Goal: Task Accomplishment & Management: Manage account settings

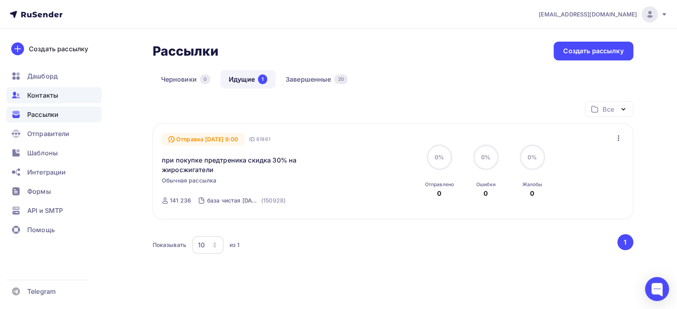
click at [50, 91] on span "Контакты" at bounding box center [42, 96] width 31 height 10
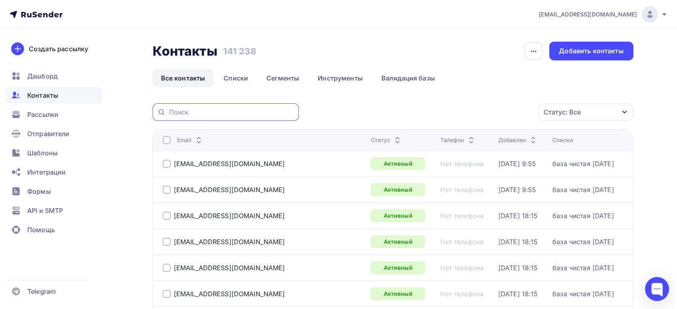
click at [206, 110] on input "text" at bounding box center [231, 112] width 125 height 9
paste input "100kkg@gmail.com"
type input "100kkg@gmail.com"
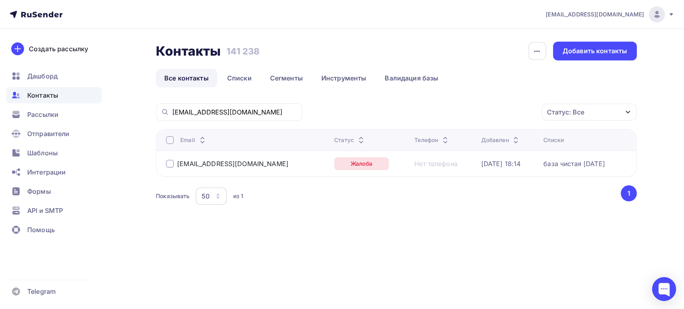
click at [166, 165] on div at bounding box center [170, 164] width 8 height 8
click at [496, 108] on div "Действие" at bounding box center [482, 113] width 106 height 16
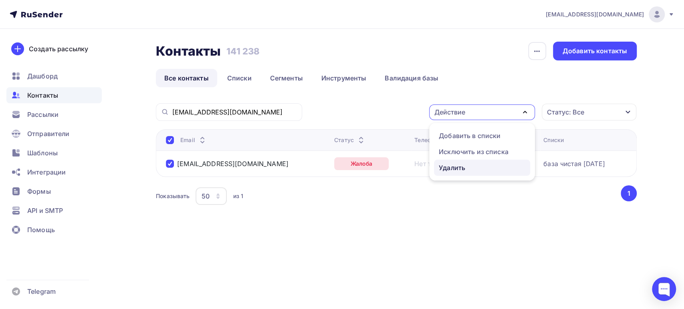
click at [447, 167] on div "Удалить" at bounding box center [452, 168] width 26 height 10
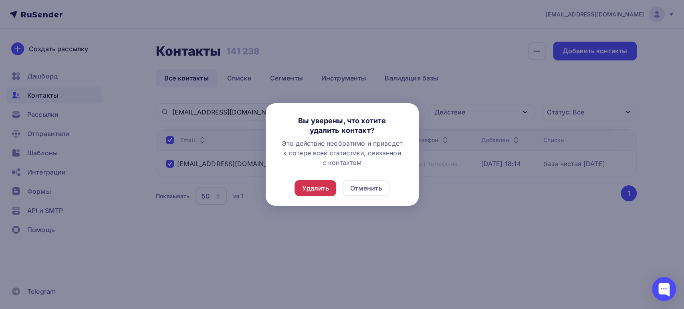
click at [311, 189] on div "Удалить" at bounding box center [315, 189] width 27 height 10
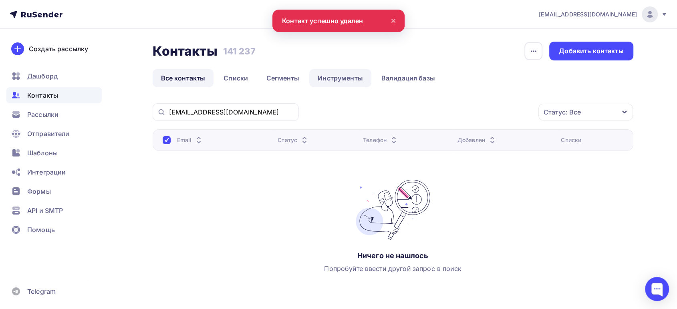
click at [332, 73] on link "Инструменты" at bounding box center [340, 78] width 62 height 18
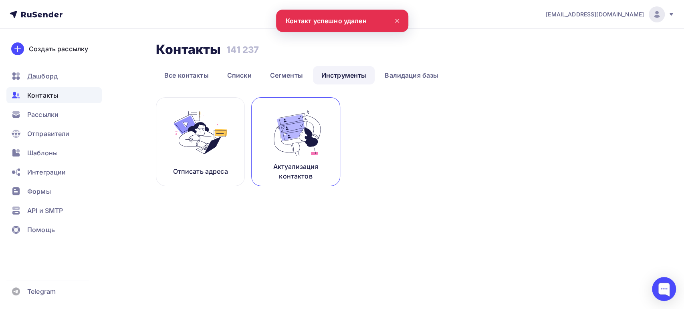
click at [270, 156] on img at bounding box center [296, 132] width 54 height 50
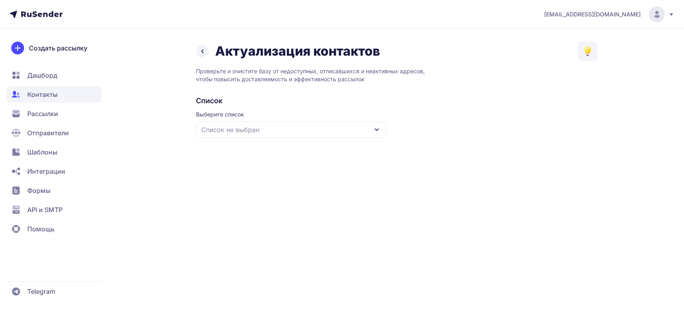
click at [266, 120] on div "Выберите список Список не выбран" at bounding box center [291, 124] width 191 height 27
click at [259, 130] on div "Список не выбран" at bounding box center [291, 130] width 191 height 16
click at [246, 177] on div "база чистая [DATE]" at bounding box center [291, 178] width 181 height 19
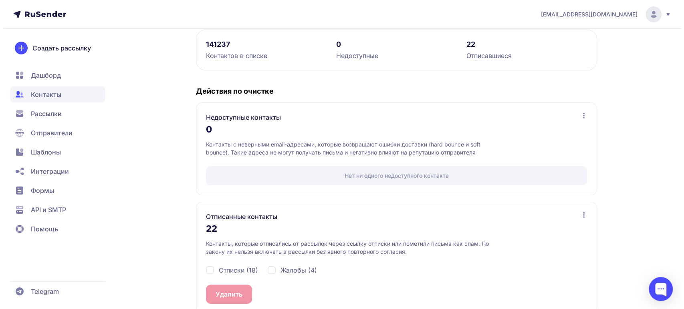
scroll to position [128, 0]
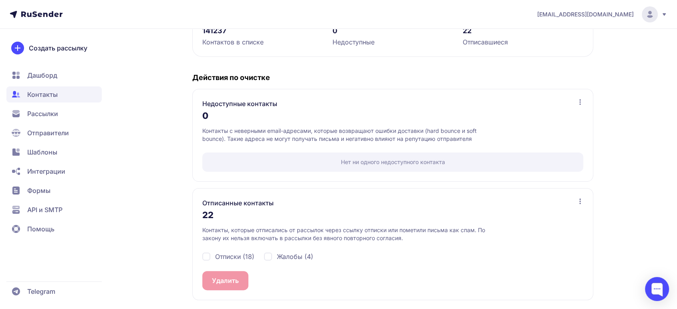
click at [268, 257] on div "Жалобы (4)" at bounding box center [288, 257] width 49 height 10
checkbox input "true"
click at [215, 256] on span "Отписки (18)" at bounding box center [234, 257] width 39 height 10
checkbox input "true"
click at [220, 282] on button "Удалить 22" at bounding box center [229, 280] width 54 height 19
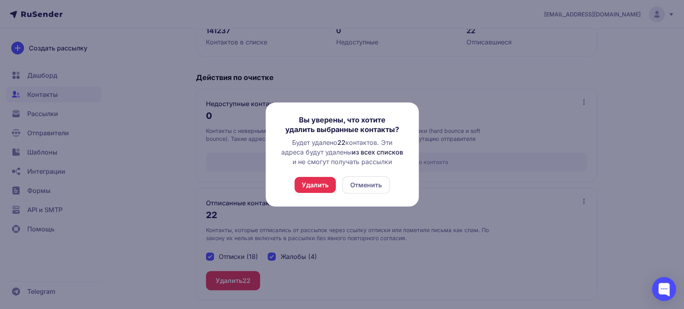
click at [325, 185] on button "Удалить" at bounding box center [314, 185] width 41 height 16
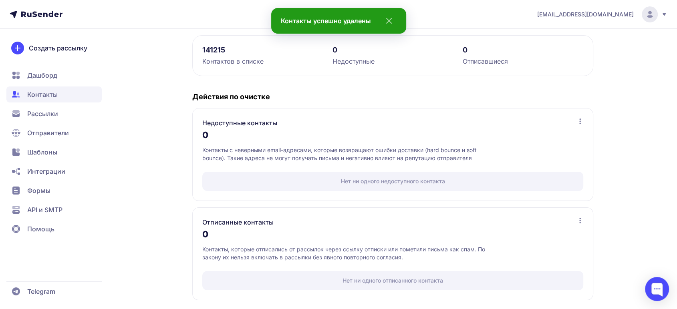
scroll to position [20, 0]
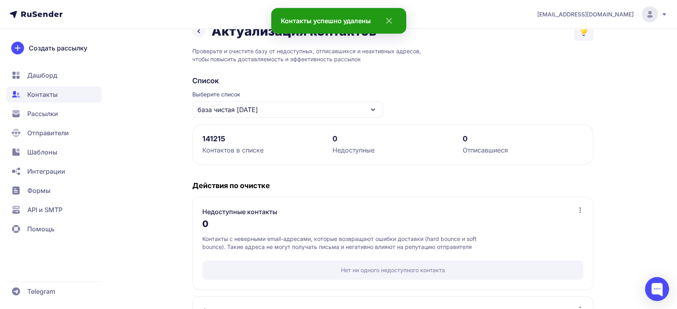
click at [44, 76] on span "Дашборд" at bounding box center [42, 76] width 30 height 10
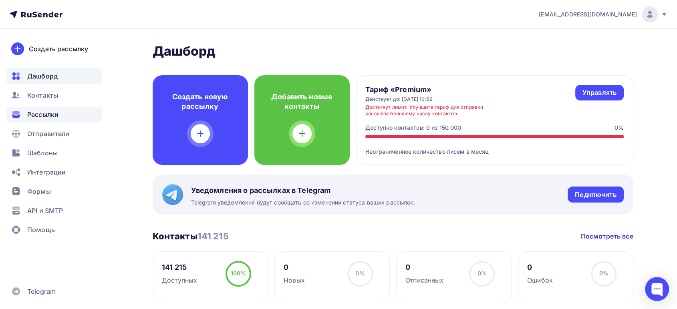
click at [41, 118] on span "Рассылки" at bounding box center [42, 115] width 31 height 10
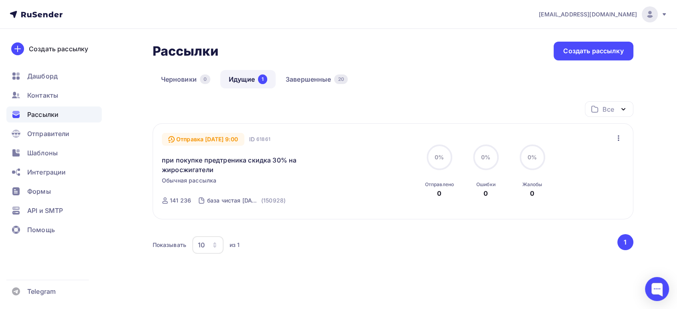
click at [621, 136] on icon "button" at bounding box center [619, 138] width 10 height 10
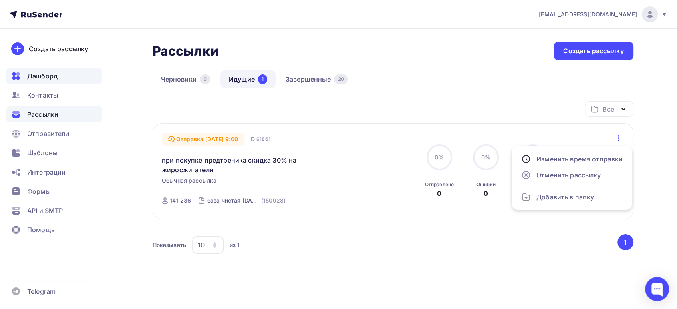
click at [48, 77] on span "Дашборд" at bounding box center [42, 76] width 30 height 10
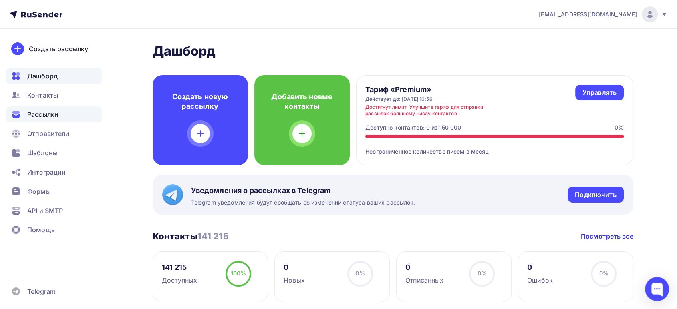
click at [40, 115] on span "Рассылки" at bounding box center [42, 115] width 31 height 10
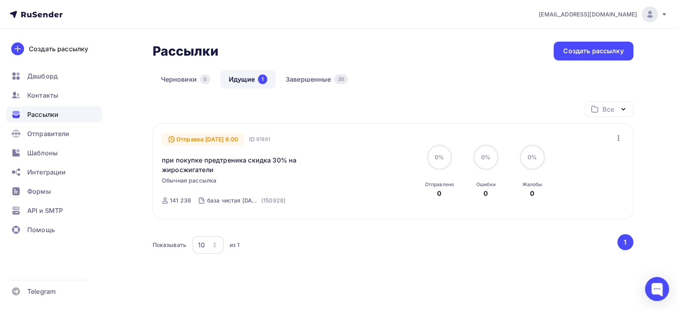
click at [618, 135] on icon "button" at bounding box center [619, 138] width 2 height 6
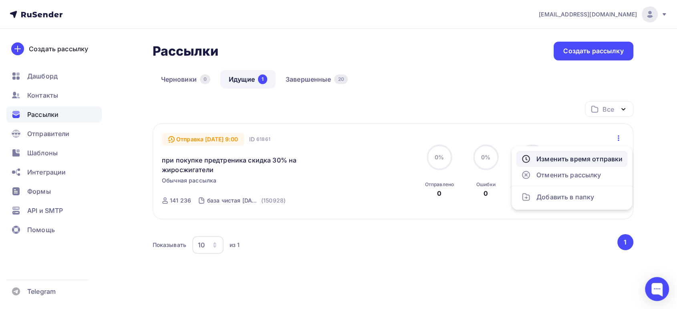
click at [552, 161] on div "Изменить время отправки" at bounding box center [571, 159] width 101 height 10
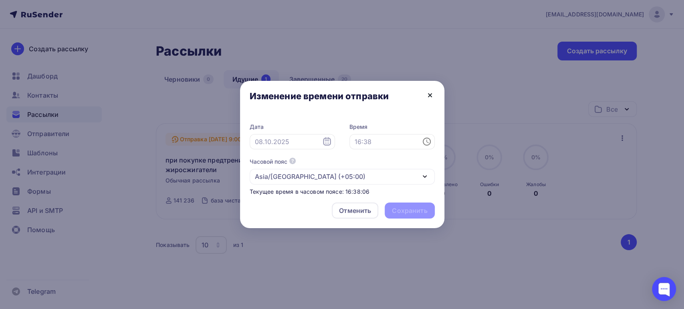
click at [429, 96] on icon at bounding box center [429, 95] width 3 height 3
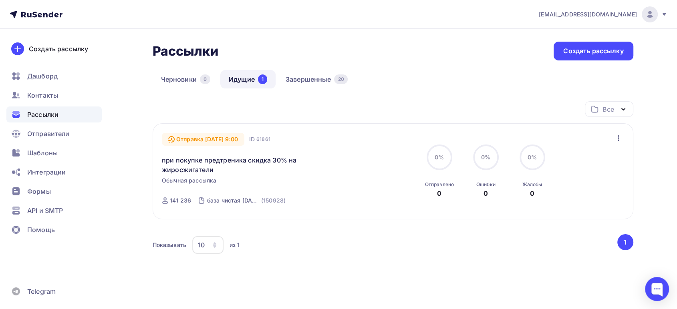
click at [173, 200] on div "141 236" at bounding box center [180, 201] width 21 height 8
click at [228, 161] on link "при покупке предтреника скидка 30% на жиросжигатели" at bounding box center [230, 164] width 137 height 19
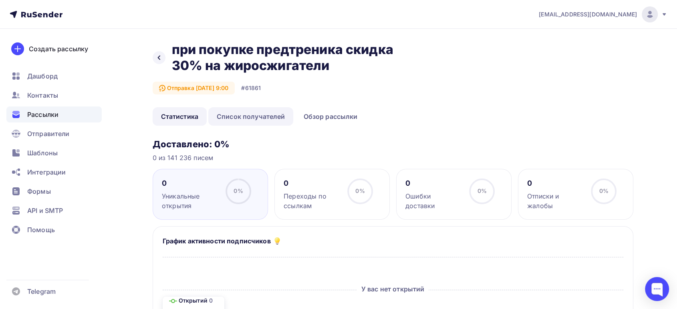
click at [266, 111] on link "Список получателей" at bounding box center [250, 116] width 85 height 18
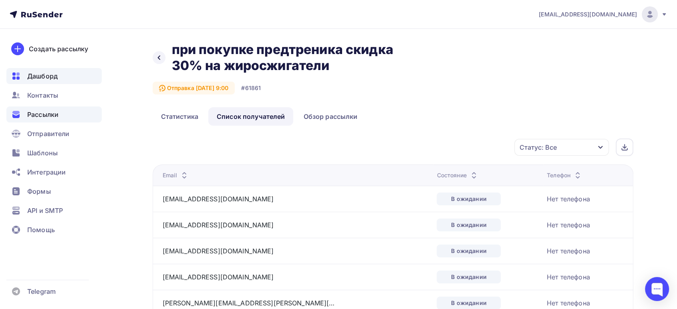
click at [28, 78] on span "Дашборд" at bounding box center [42, 76] width 30 height 10
